Goal: Answer question/provide support: Share knowledge or assist other users

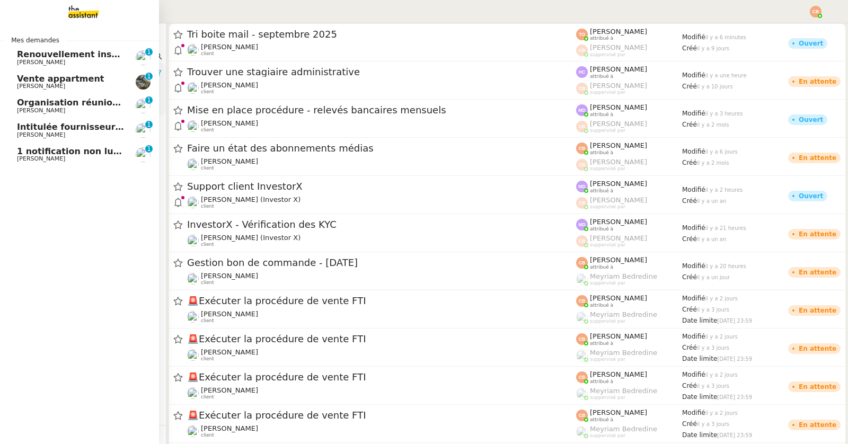
click at [21, 58] on span "Renouvellement inscriptions - septembre 2025" at bounding box center [129, 54] width 224 height 10
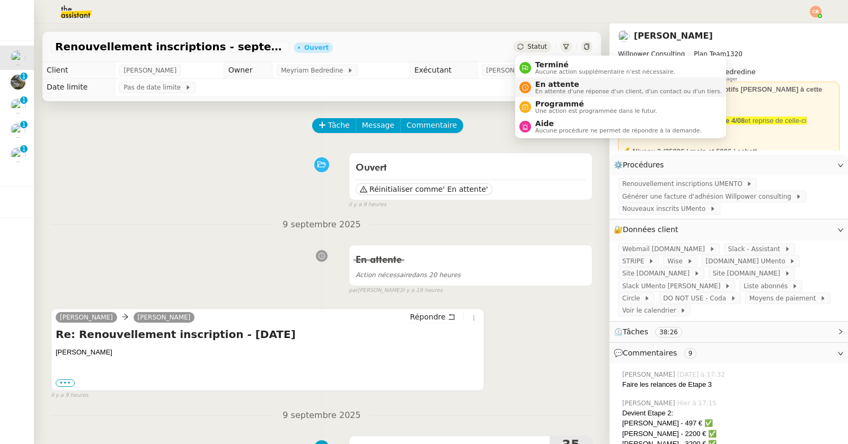
click at [533, 86] on div "En attente En attente d'une réponse d'un client, d'un contact ou d'un tiers." at bounding box center [626, 87] width 191 height 14
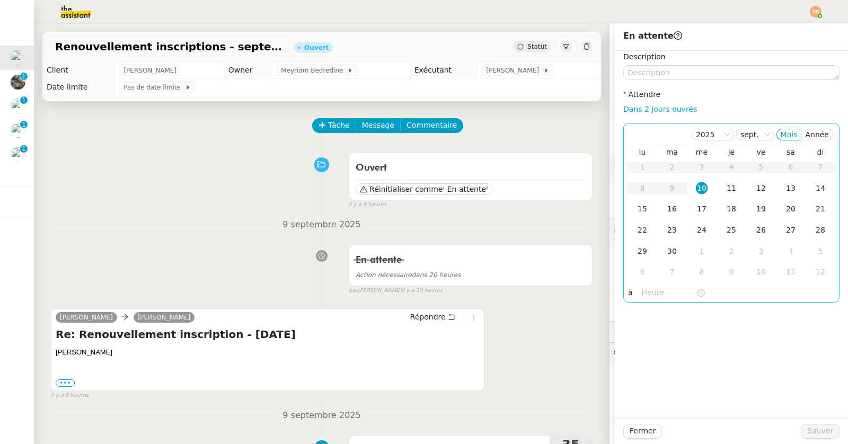
click at [733, 191] on div "11" at bounding box center [732, 188] width 12 height 12
click at [657, 295] on input "text" at bounding box center [669, 293] width 55 height 12
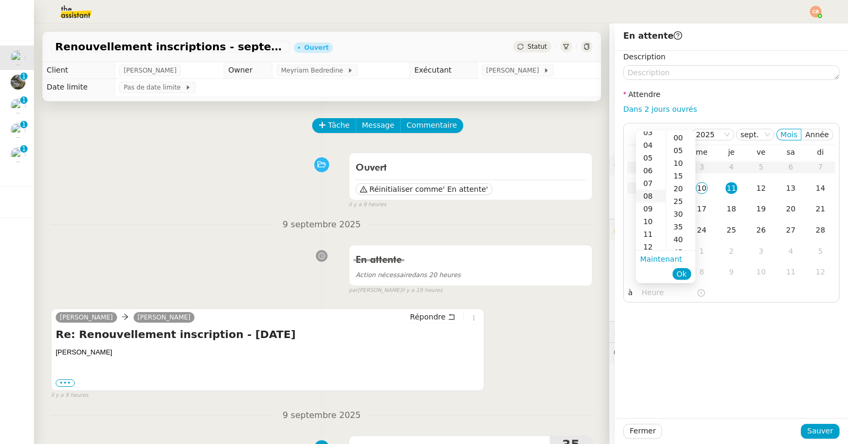
click at [650, 192] on div "08" at bounding box center [651, 196] width 30 height 13
click at [680, 138] on div "00" at bounding box center [680, 137] width 29 height 13
type input "08:00"
click at [716, 355] on div "Description Attendre Dans 2 jours ouvrés [DATE] Mois Année lu ma me je ve sa di…" at bounding box center [731, 234] width 233 height 367
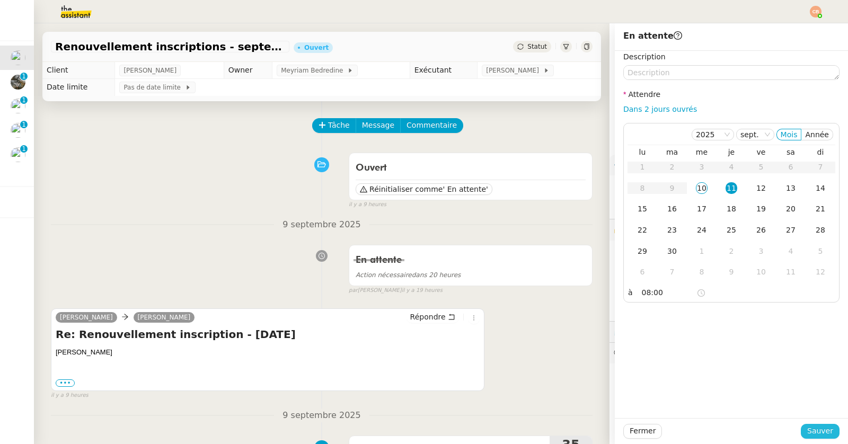
click at [810, 430] on span "Sauver" at bounding box center [820, 431] width 26 height 12
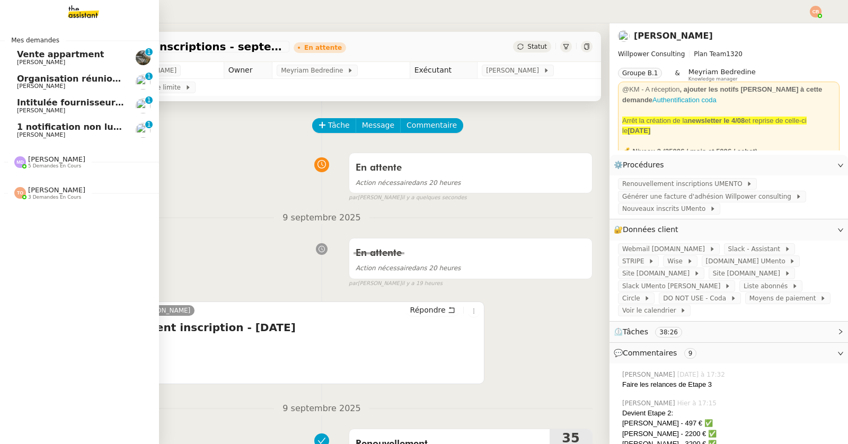
click at [51, 84] on span "[PERSON_NAME]" at bounding box center [41, 86] width 48 height 7
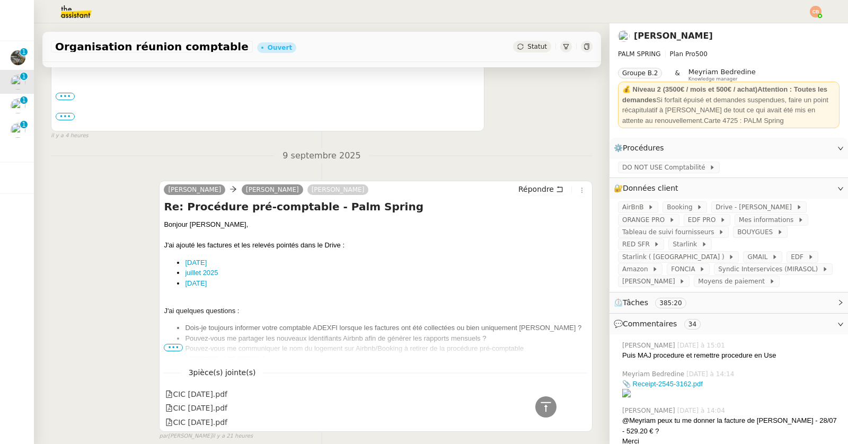
scroll to position [213, 0]
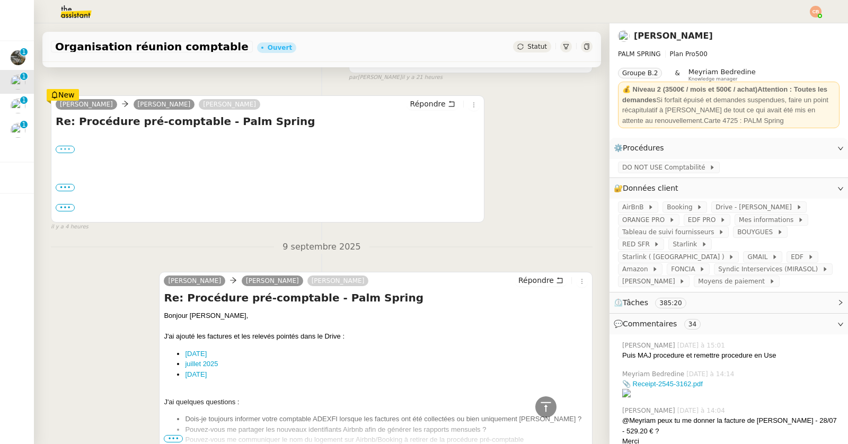
click at [68, 151] on label "•••" at bounding box center [65, 149] width 19 height 7
click at [0, 0] on input "•••" at bounding box center [0, 0] width 0 height 0
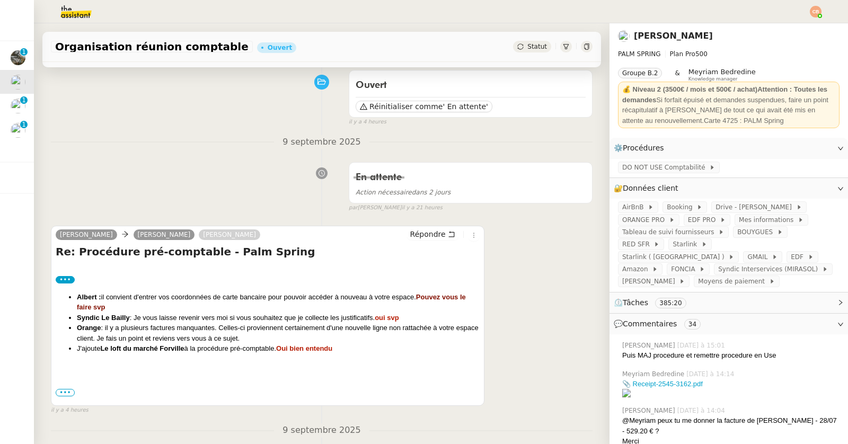
scroll to position [0, 0]
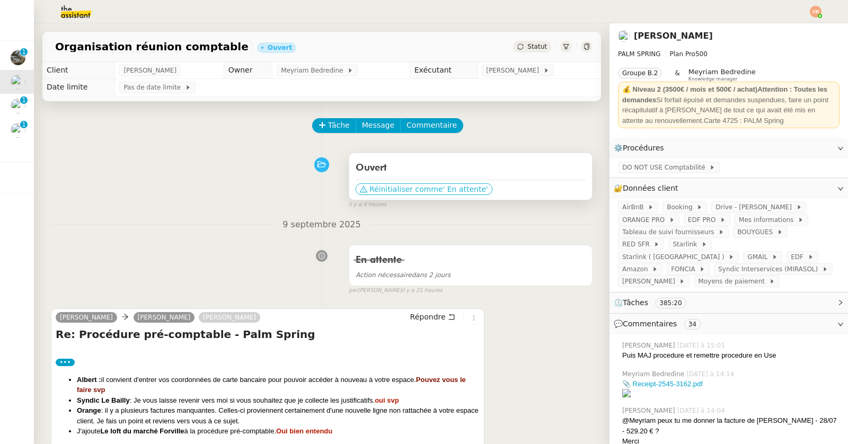
click at [443, 187] on span "' En attente'" at bounding box center [465, 189] width 45 height 11
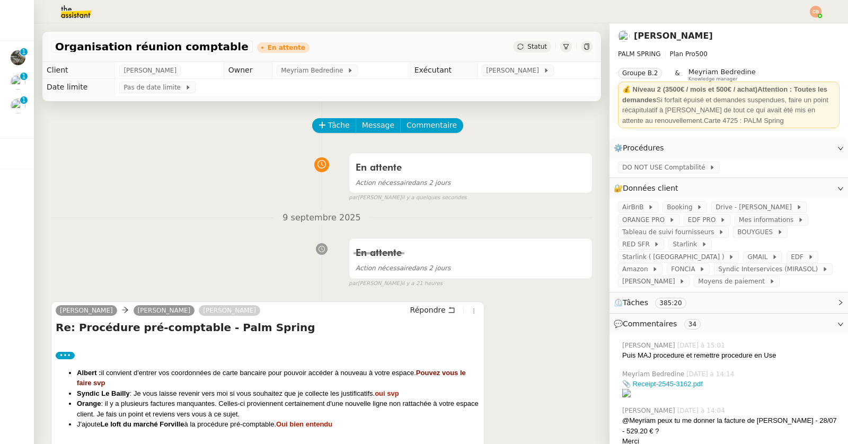
click at [443, 187] on div "Action nécessaire dans 2 jours" at bounding box center [471, 183] width 230 height 12
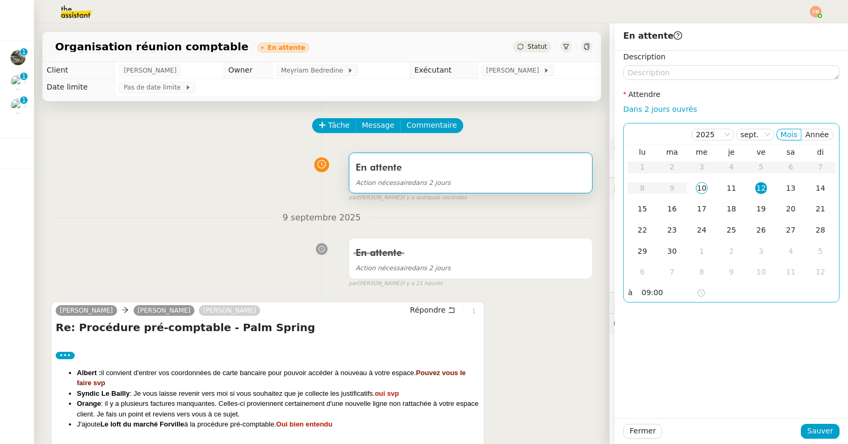
click at [760, 187] on div "12" at bounding box center [761, 188] width 12 height 12
click at [660, 295] on input "09:00" at bounding box center [669, 293] width 55 height 12
click at [652, 185] on div "08" at bounding box center [651, 183] width 30 height 13
type input "08:00"
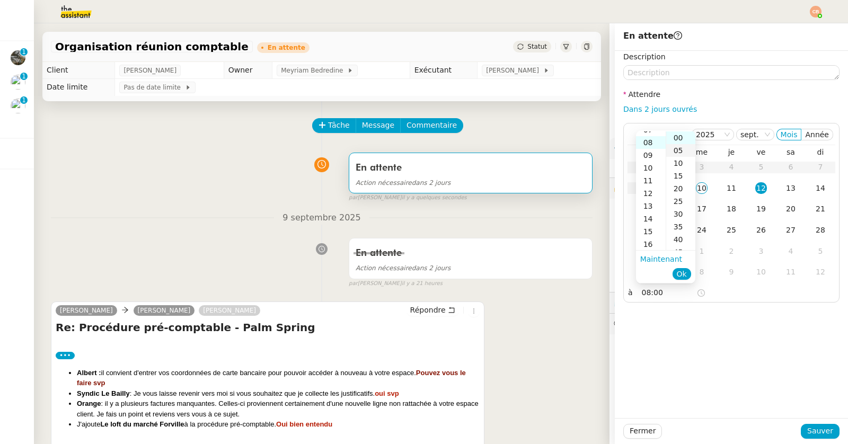
scroll to position [101, 0]
click at [680, 138] on div "00" at bounding box center [680, 137] width 29 height 13
click at [757, 379] on div "Description Attendre Dans 2 jours ouvrés [DATE] Mois Année lu ma me je ve sa di…" at bounding box center [731, 234] width 233 height 367
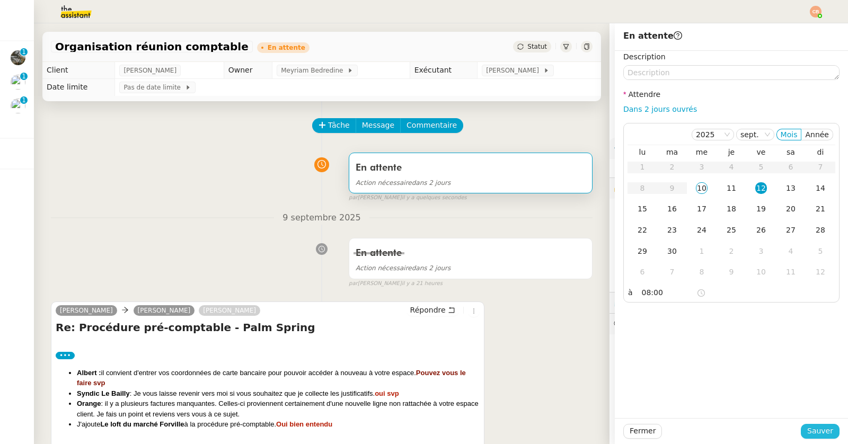
click at [818, 433] on span "Sauver" at bounding box center [820, 431] width 26 height 12
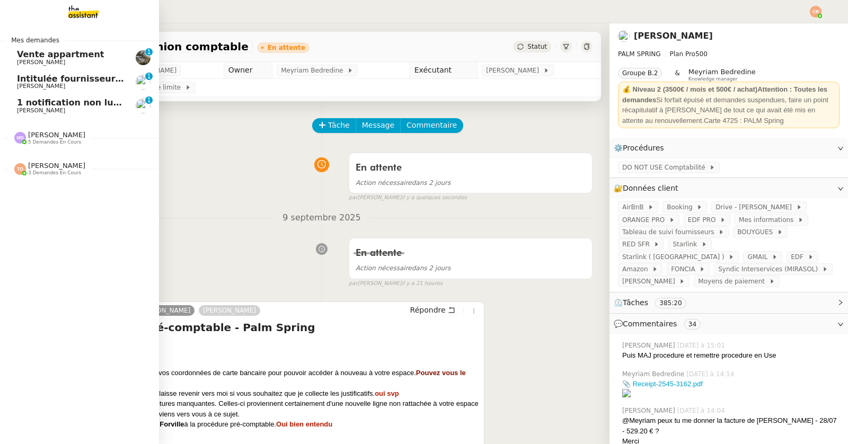
click at [40, 77] on span "Intitulée fournisseur Céramiques [PERSON_NAME]" at bounding box center [137, 79] width 240 height 10
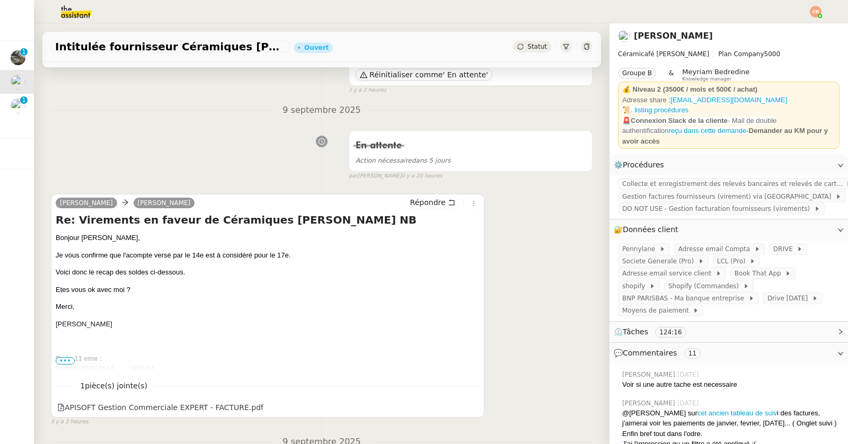
scroll to position [142, 0]
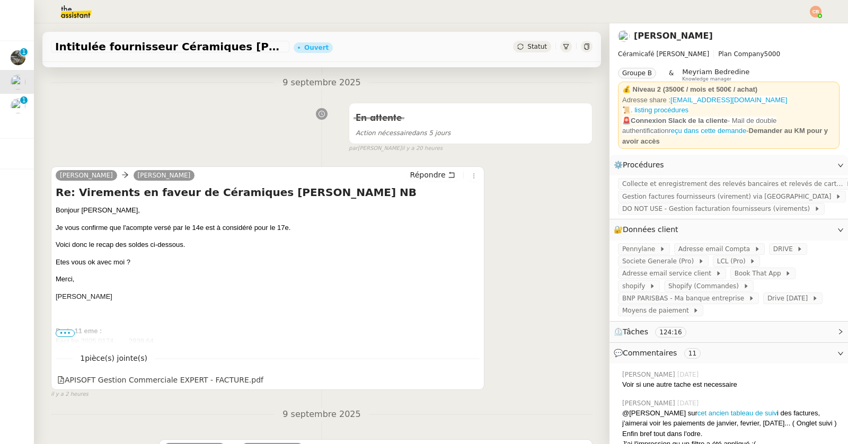
click at [65, 330] on span "•••" at bounding box center [65, 333] width 19 height 7
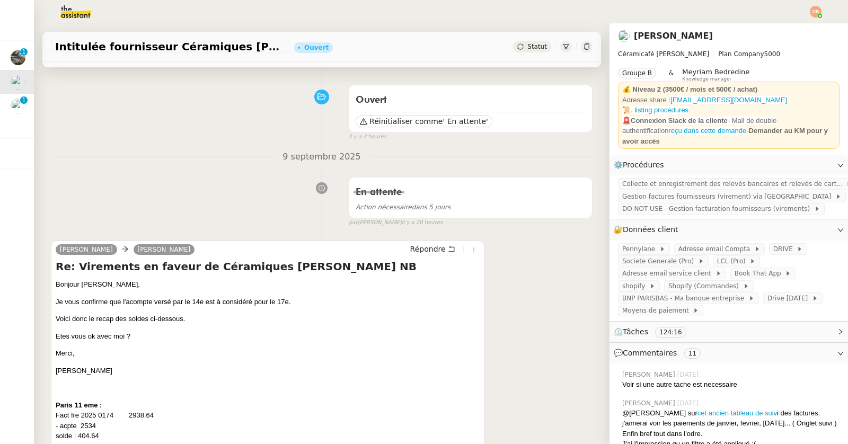
scroll to position [0, 0]
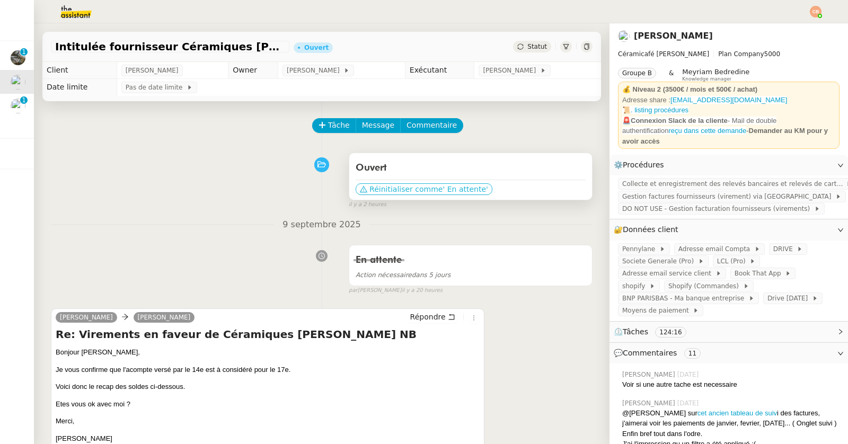
click at [411, 188] on span "Réinitialiser comme" at bounding box center [405, 189] width 73 height 11
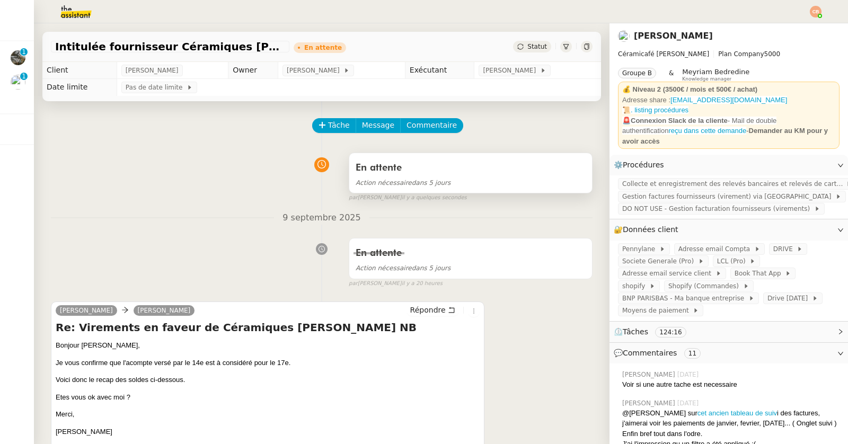
click at [408, 183] on span "Action nécessaire" at bounding box center [384, 182] width 56 height 7
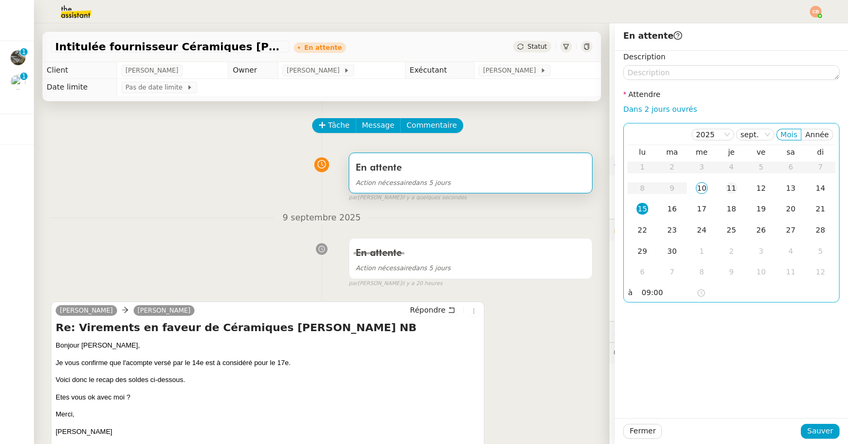
click at [731, 190] on div "11" at bounding box center [732, 188] width 12 height 12
click at [663, 290] on input "09:00" at bounding box center [669, 293] width 55 height 12
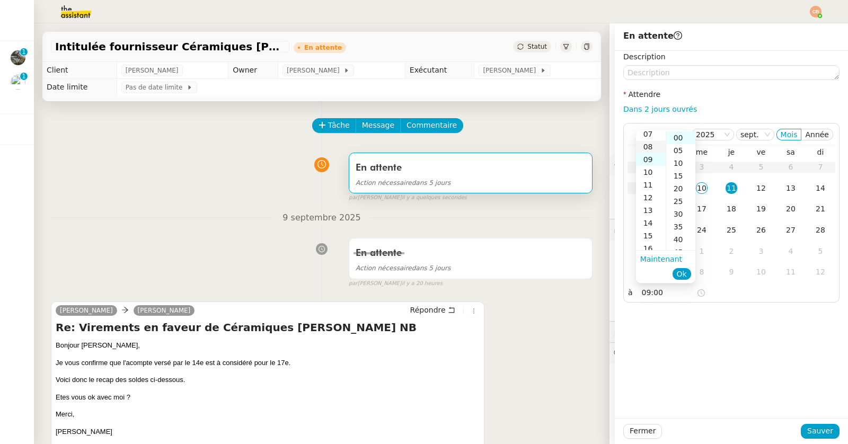
click at [652, 144] on div "08" at bounding box center [651, 146] width 30 height 13
type input "08:00"
click at [752, 334] on div "Description Attendre Dans 2 jours ouvrés [DATE] Mois Année lu ma me je ve sa di…" at bounding box center [731, 234] width 233 height 367
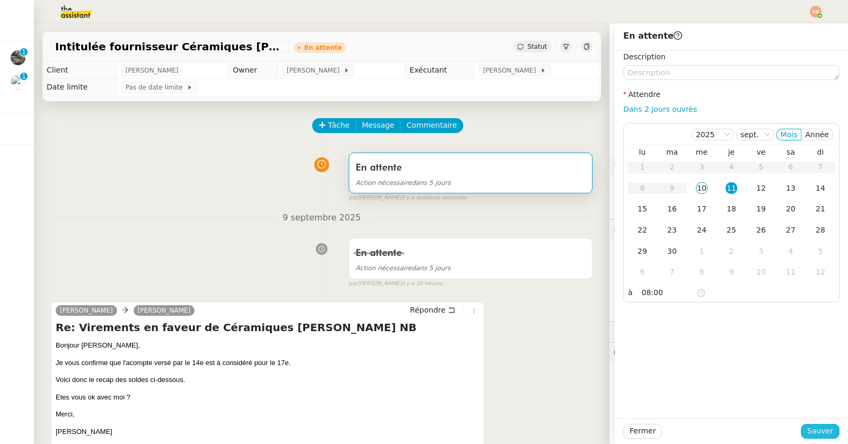
click at [833, 433] on span "Sauver" at bounding box center [820, 431] width 26 height 12
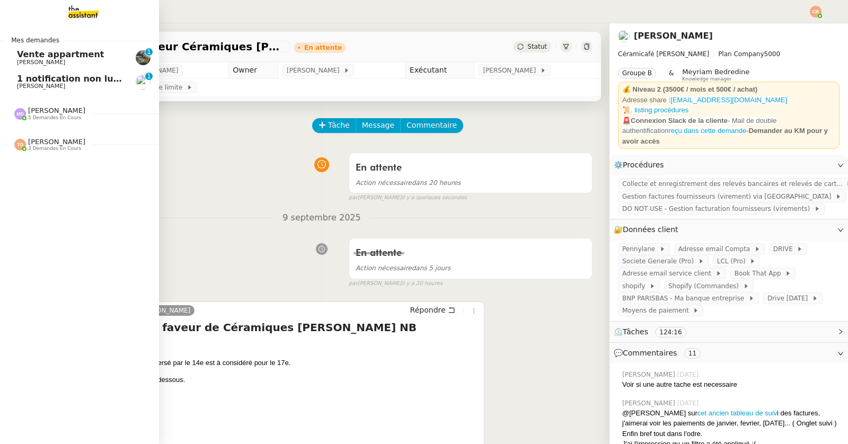
click at [37, 80] on span "1 notification non lue sur Pennylane" at bounding box center [103, 79] width 173 height 10
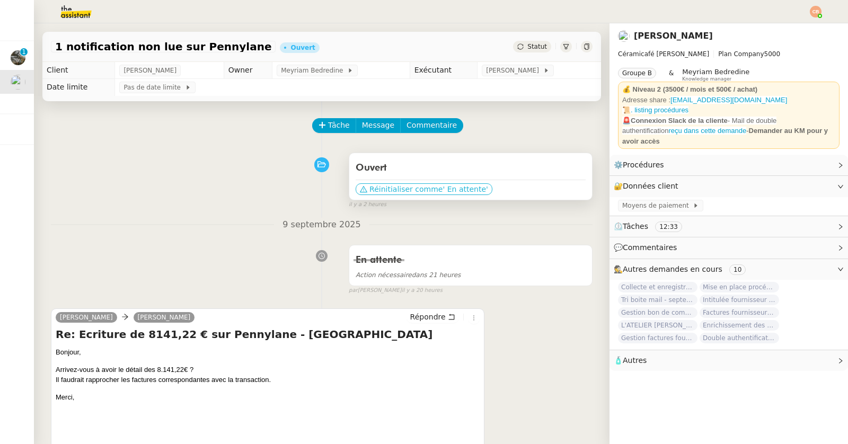
click at [407, 188] on span "Réinitialiser comme" at bounding box center [405, 189] width 73 height 11
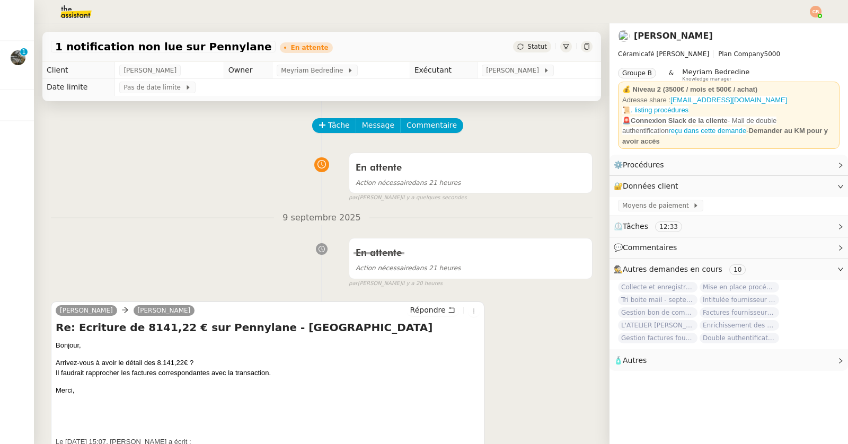
click at [407, 188] on div "Action nécessaire dans 21 heures" at bounding box center [471, 183] width 230 height 12
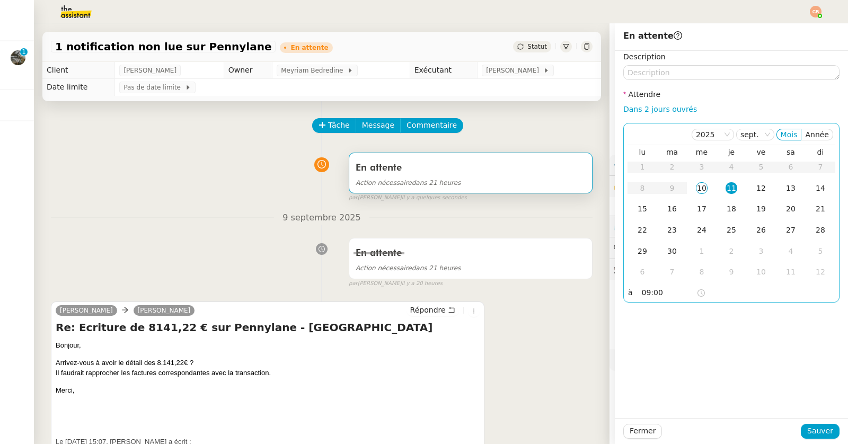
click at [730, 188] on div "11" at bounding box center [732, 188] width 12 height 12
click at [653, 295] on input "09:00" at bounding box center [669, 293] width 55 height 12
click at [648, 146] on div "08" at bounding box center [651, 146] width 30 height 13
type input "08:00"
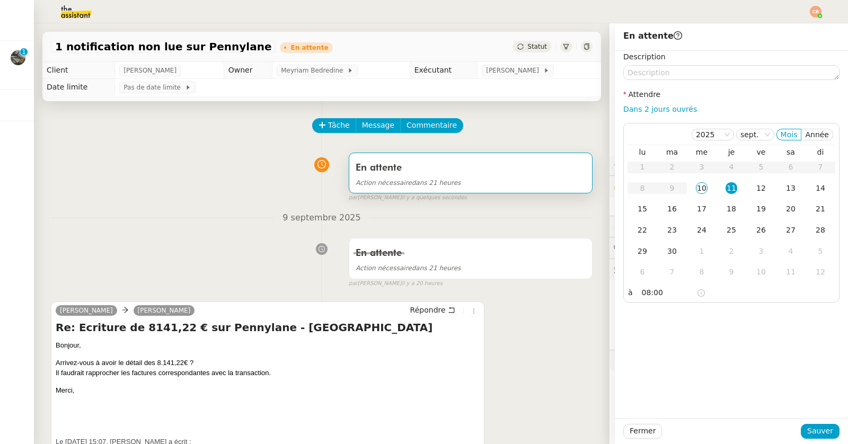
click at [680, 314] on div "Description Attendre Dans 2 jours ouvrés [DATE] Mois Année lu ma me je ve sa di…" at bounding box center [731, 234] width 233 height 367
click at [815, 435] on span "Sauver" at bounding box center [820, 431] width 26 height 12
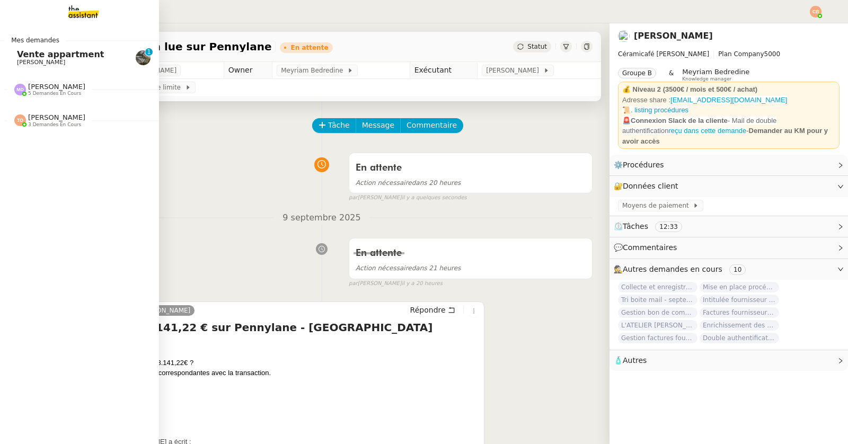
click at [52, 55] on span "Vente appartment" at bounding box center [60, 54] width 87 height 10
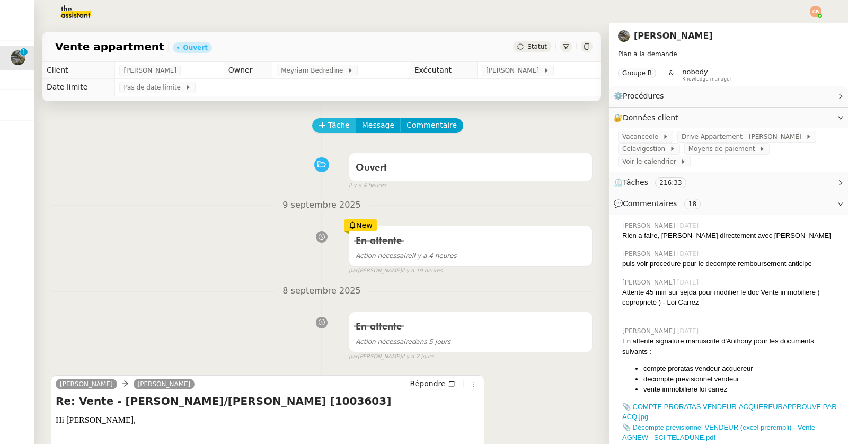
click at [330, 125] on span "Tâche" at bounding box center [339, 125] width 22 height 12
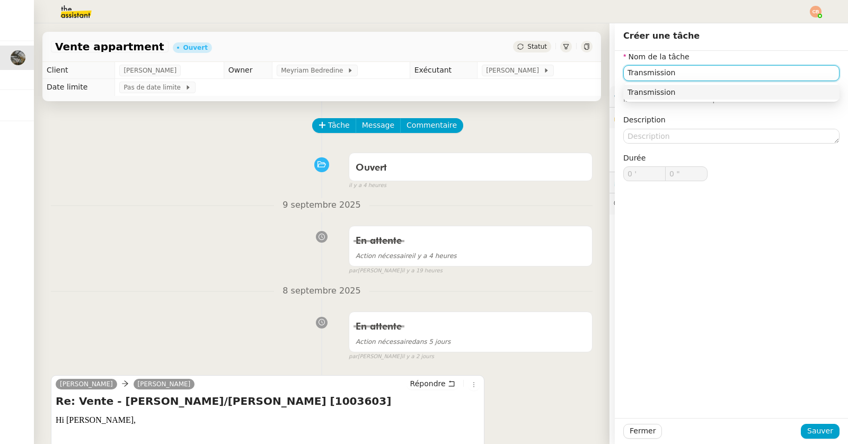
click at [646, 93] on div "Transmission" at bounding box center [732, 92] width 208 height 10
type input "Transmission"
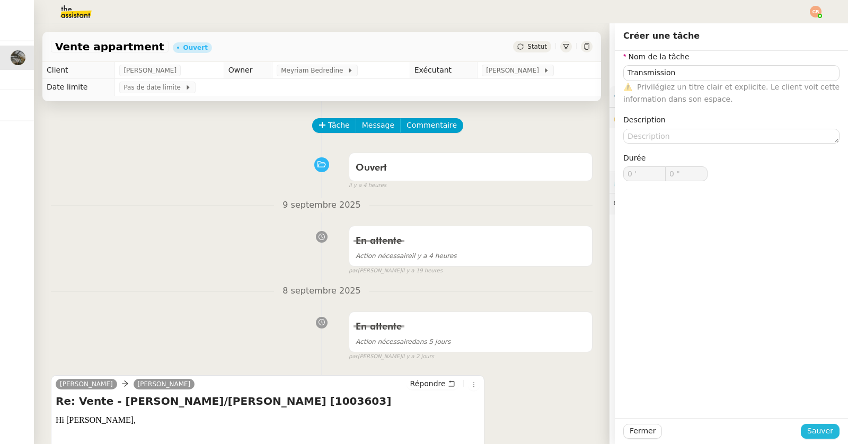
click at [813, 431] on span "Sauver" at bounding box center [820, 431] width 26 height 12
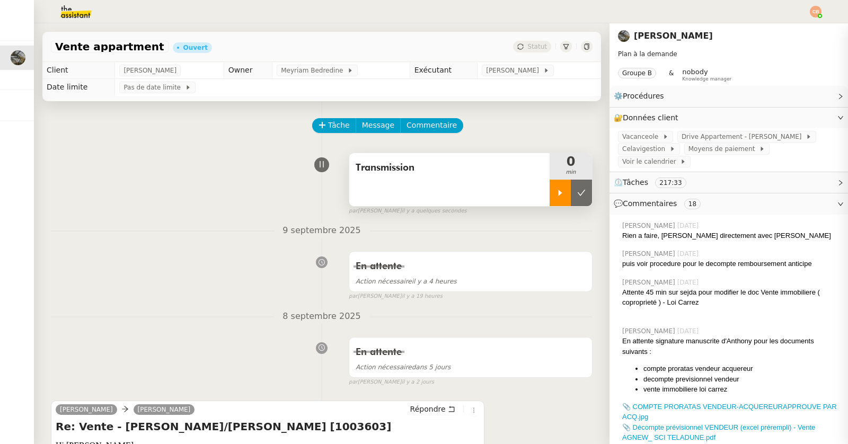
click at [564, 189] on icon at bounding box center [560, 193] width 8 height 8
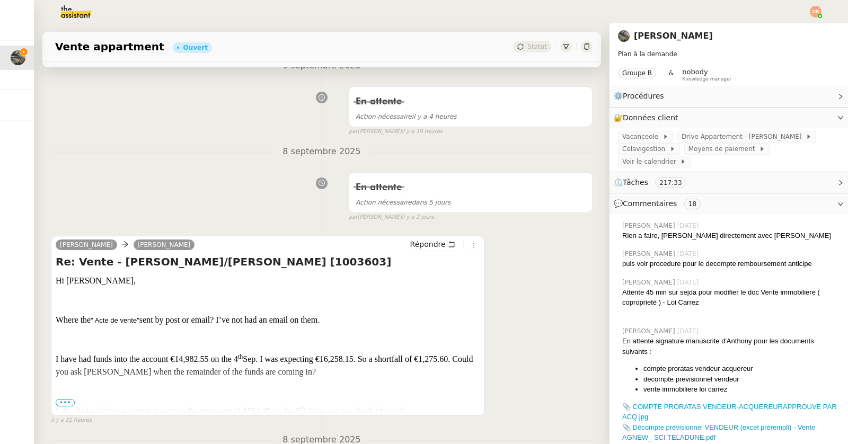
scroll to position [299, 0]
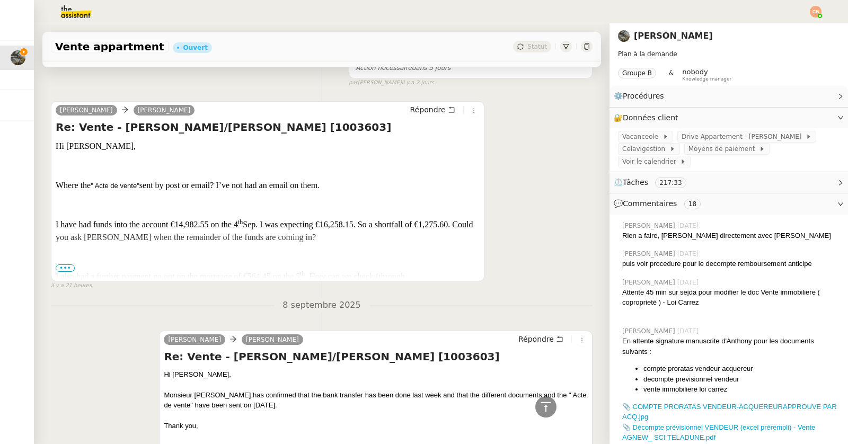
click at [68, 266] on span "•••" at bounding box center [65, 267] width 19 height 7
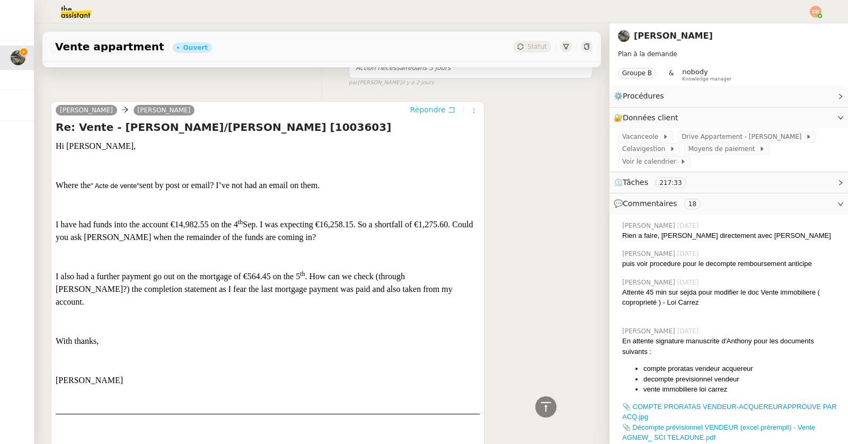
click at [430, 106] on span "Répondre" at bounding box center [428, 109] width 36 height 11
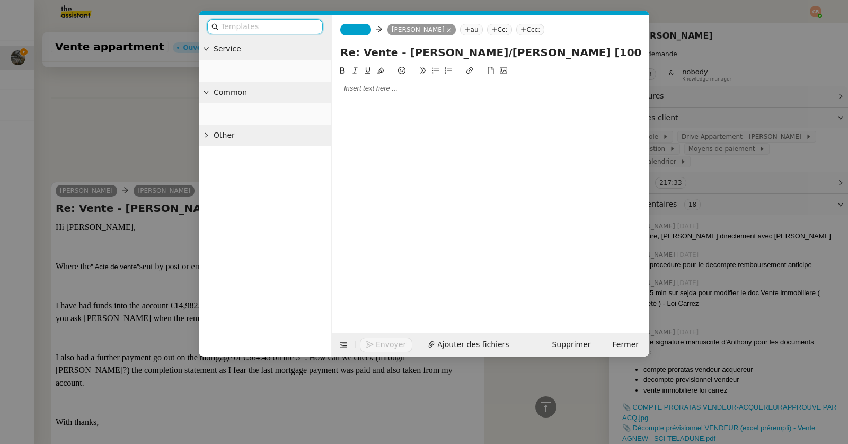
scroll to position [380, 0]
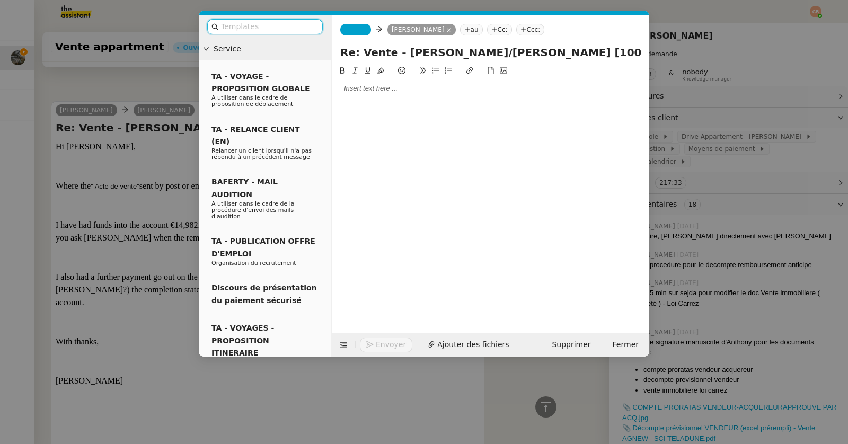
click at [356, 28] on span "_______" at bounding box center [356, 29] width 22 height 7
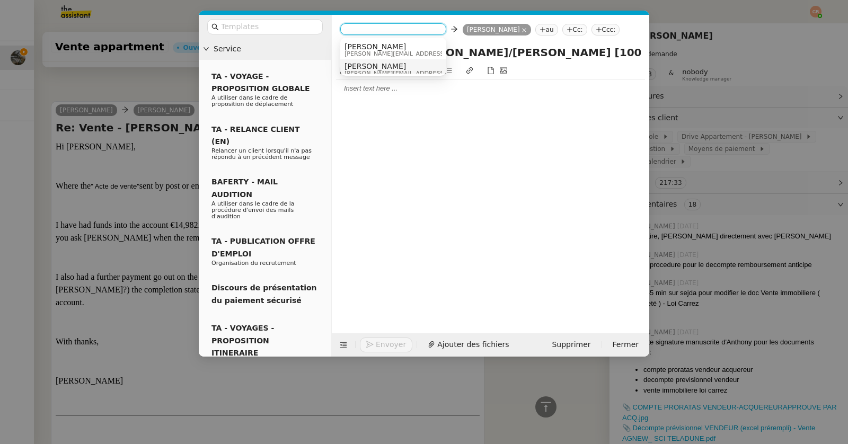
click at [353, 64] on span "[PERSON_NAME]" at bounding box center [420, 66] width 151 height 8
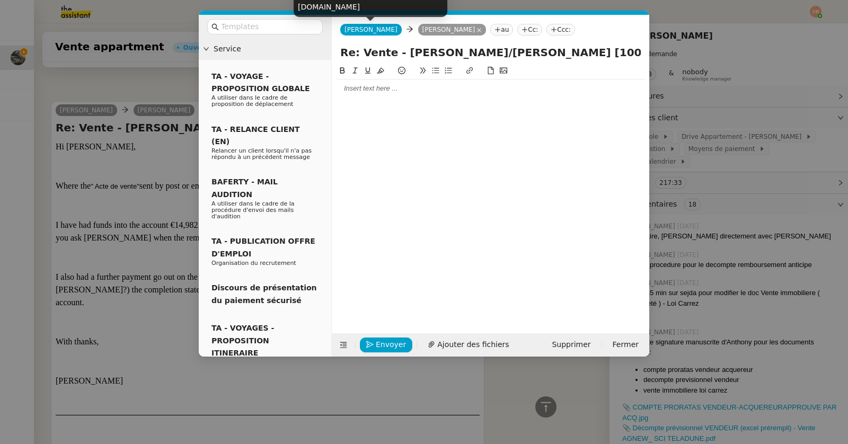
click at [356, 32] on span "[PERSON_NAME]" at bounding box center [371, 29] width 53 height 7
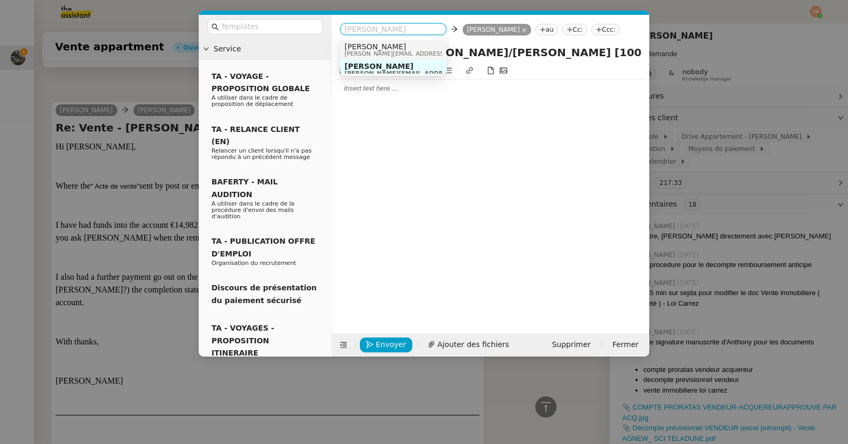
click at [356, 46] on span "[PERSON_NAME]" at bounding box center [420, 46] width 151 height 8
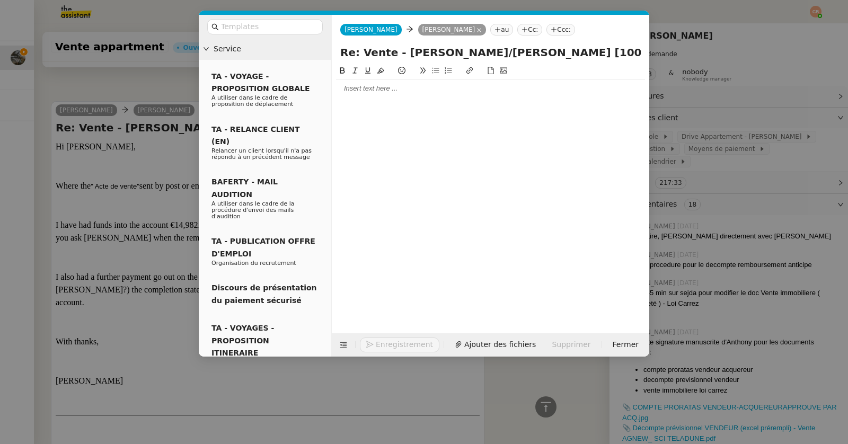
click at [355, 84] on div at bounding box center [490, 89] width 309 height 10
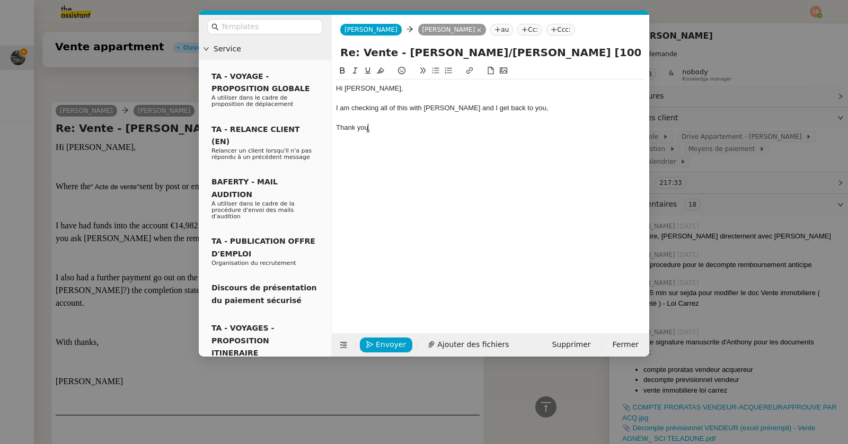
scroll to position [432, 0]
click at [179, 87] on nz-modal-container "Service TA - VOYAGE - PROPOSITION GLOBALE A utiliser dans le cadre de propositi…" at bounding box center [424, 222] width 848 height 444
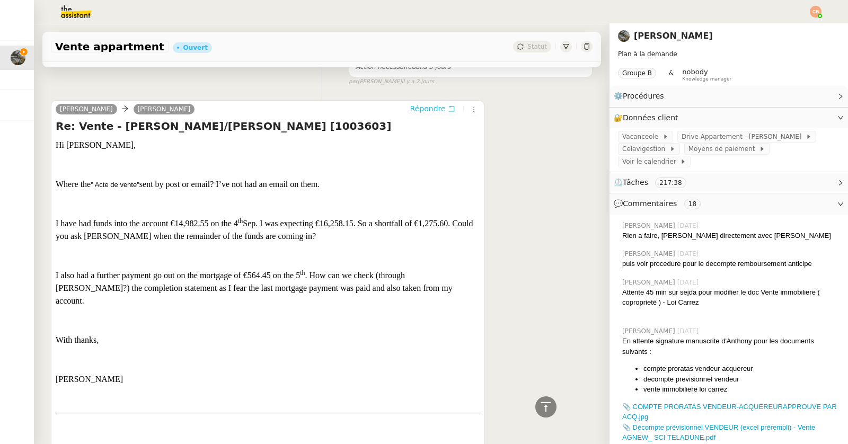
scroll to position [0, 0]
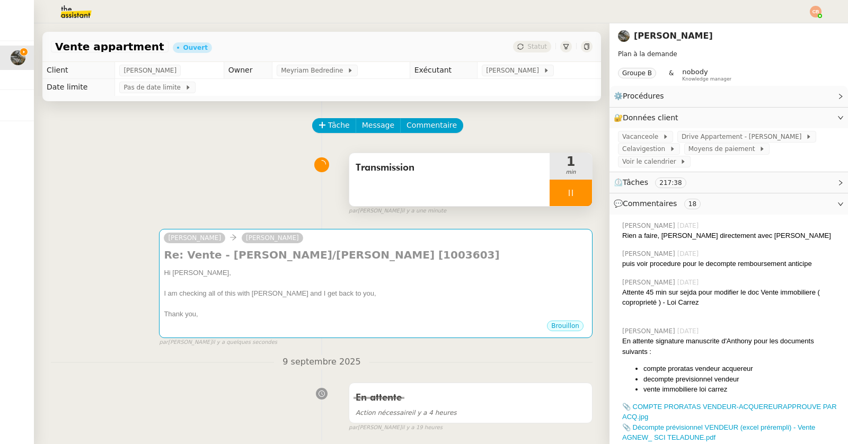
click at [581, 196] on div at bounding box center [571, 193] width 42 height 27
click at [581, 196] on icon at bounding box center [581, 193] width 8 height 8
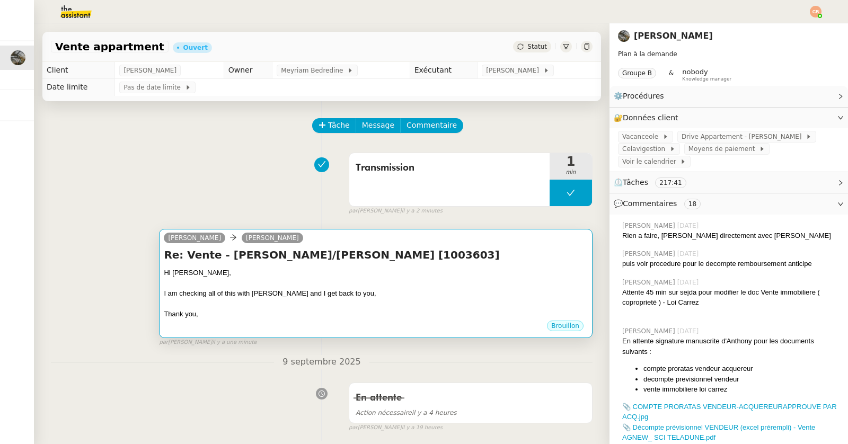
click at [320, 274] on div "Hi [PERSON_NAME]," at bounding box center [376, 273] width 424 height 11
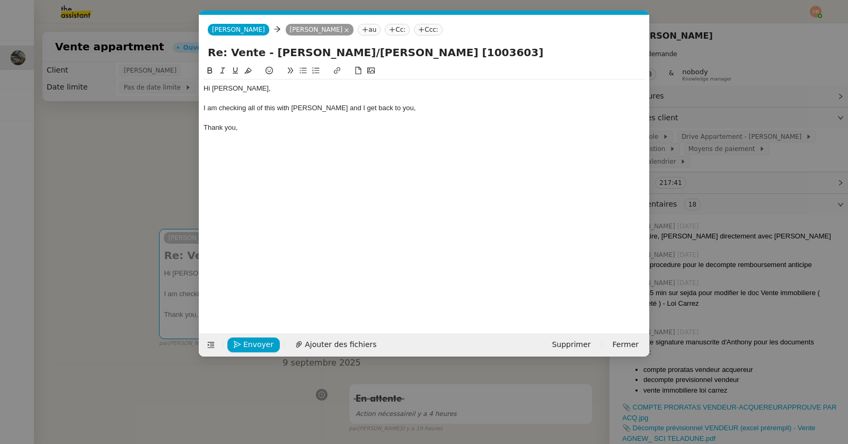
scroll to position [0, 22]
click at [275, 110] on div "I am checking all of this with [PERSON_NAME] and I get back to you," at bounding box center [425, 108] width 442 height 10
click at [245, 341] on span "Envoyer" at bounding box center [258, 345] width 30 height 12
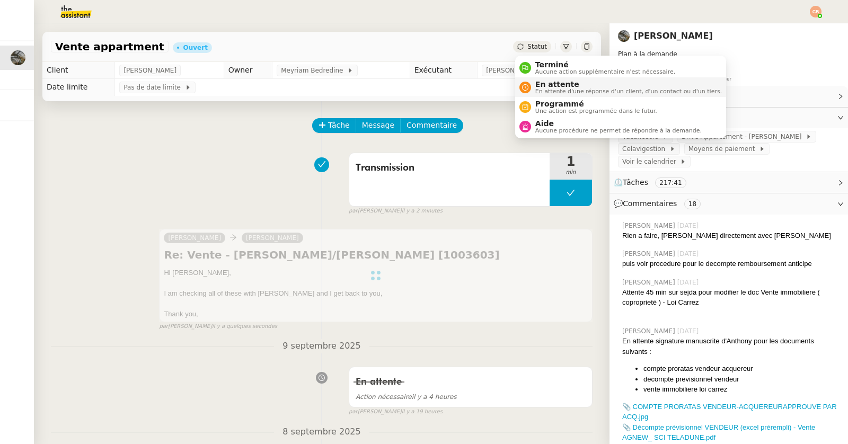
click at [542, 84] on span "En attente" at bounding box center [628, 84] width 187 height 8
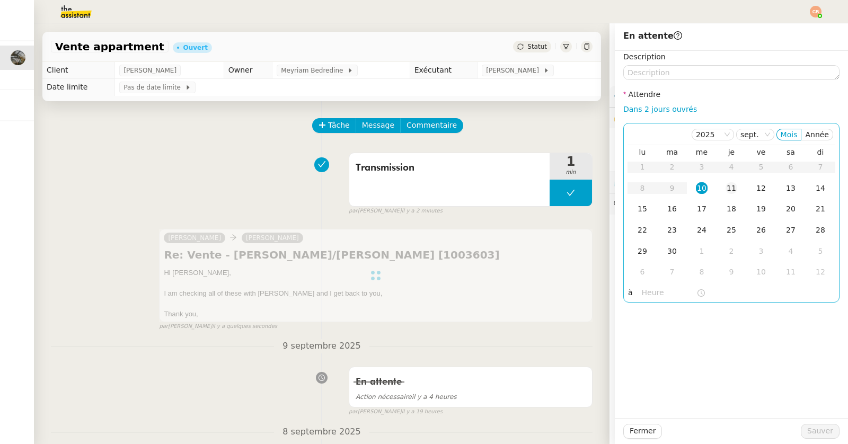
click at [730, 184] on div "11" at bounding box center [732, 188] width 12 height 12
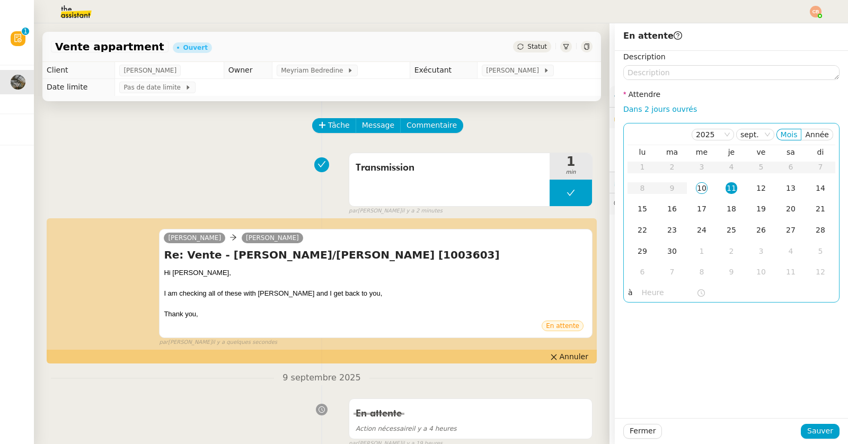
click at [647, 296] on input "text" at bounding box center [669, 293] width 55 height 12
click at [647, 237] on div "08" at bounding box center [651, 239] width 30 height 13
click at [675, 142] on div "00" at bounding box center [680, 137] width 29 height 13
type input "08:00"
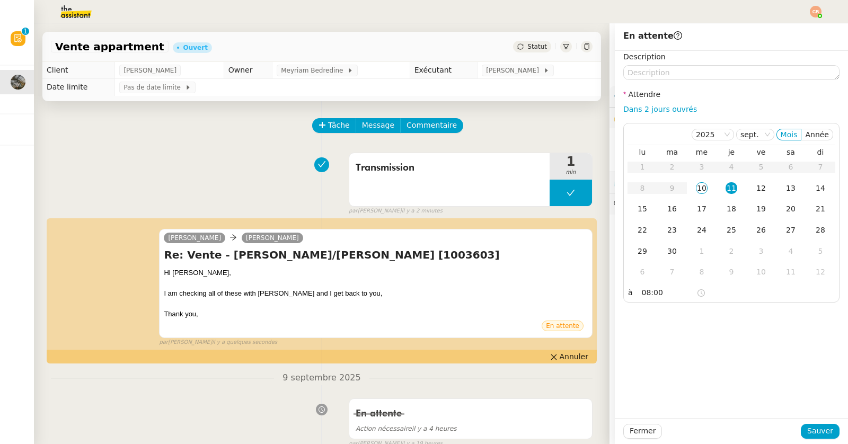
click at [684, 339] on div "Description Attendre Dans 2 jours ouvrés [DATE] Mois Année lu ma me je ve sa di…" at bounding box center [731, 234] width 233 height 367
click at [811, 429] on span "Sauver" at bounding box center [820, 431] width 26 height 12
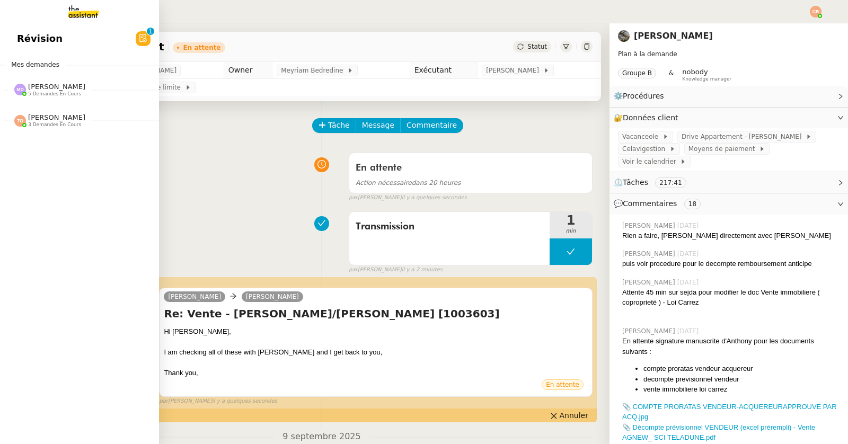
click at [45, 98] on div "[PERSON_NAME] 5 demandes en cours" at bounding box center [79, 85] width 159 height 31
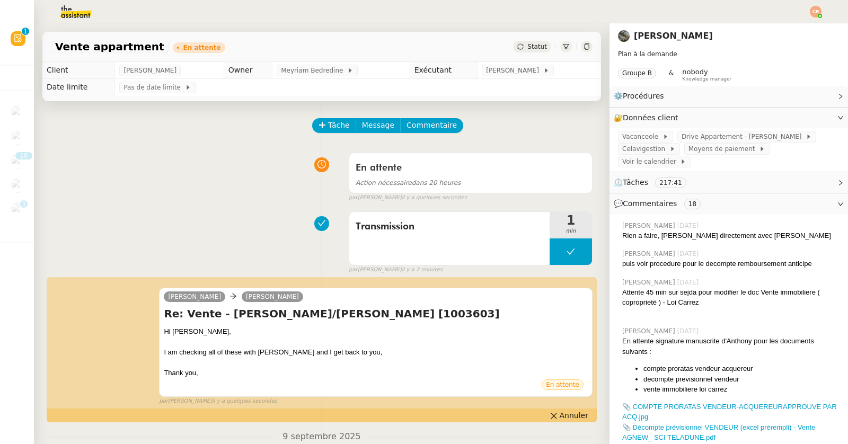
click at [199, 27] on div "Vente appartment En attente Statut" at bounding box center [322, 42] width 576 height 39
